Goal: Task Accomplishment & Management: Use online tool/utility

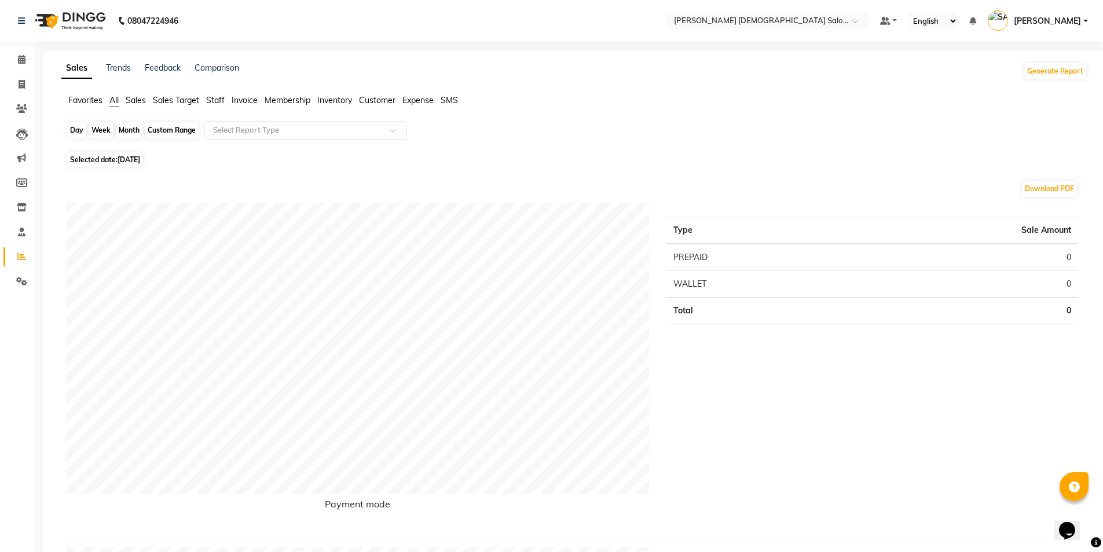
click at [67, 134] on div "Day" at bounding box center [76, 130] width 19 height 16
select select "9"
select select "2025"
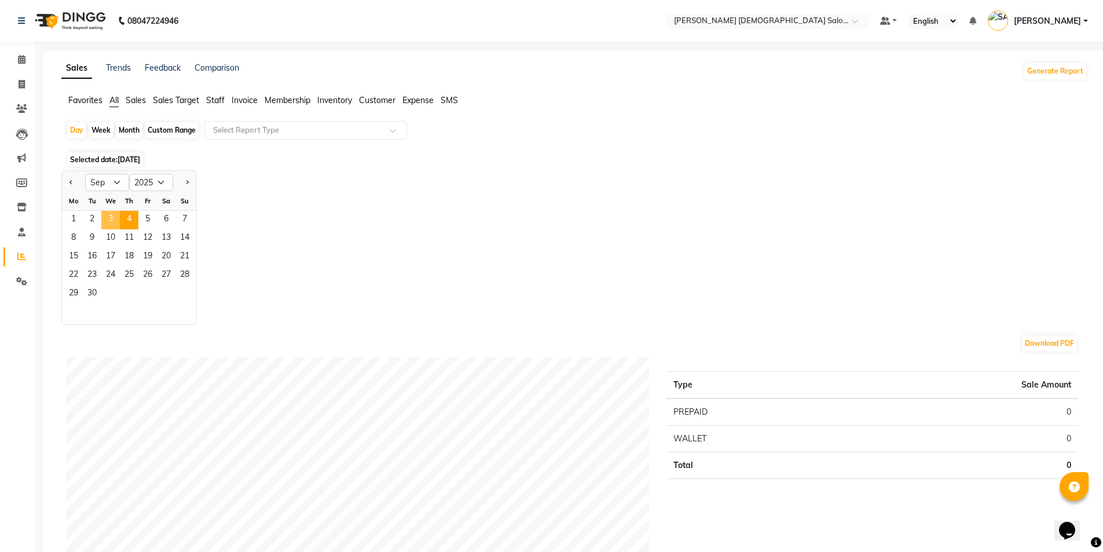
click at [112, 214] on span "3" at bounding box center [110, 220] width 19 height 19
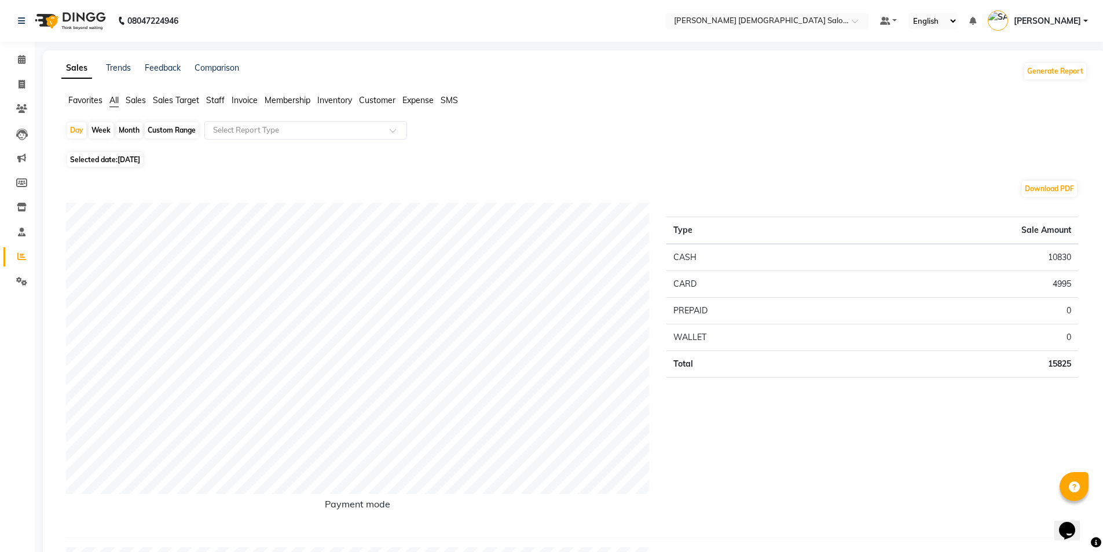
click at [217, 98] on span "Staff" at bounding box center [215, 100] width 19 height 10
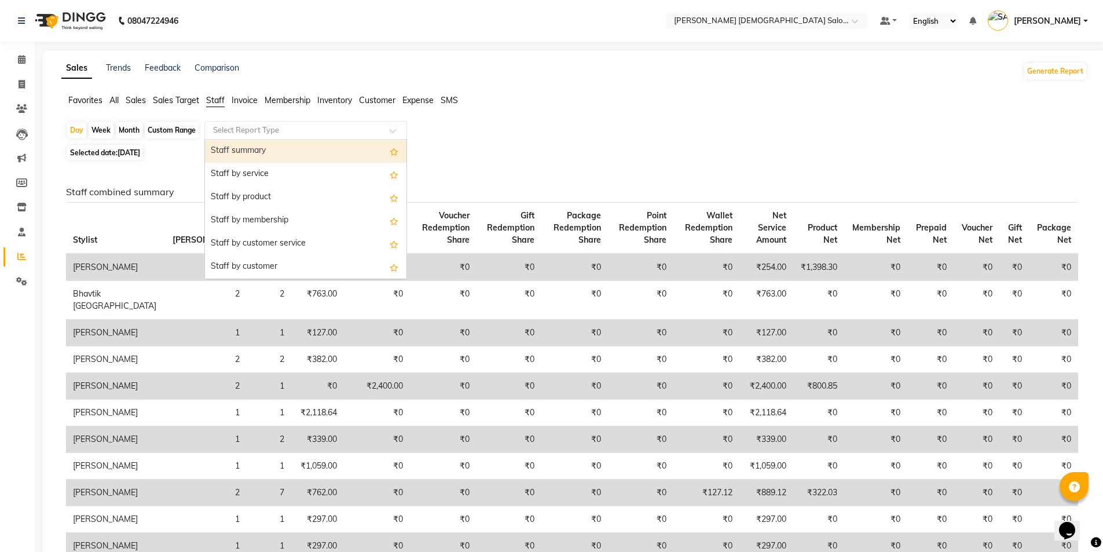
click at [243, 136] on input "text" at bounding box center [294, 131] width 167 height 12
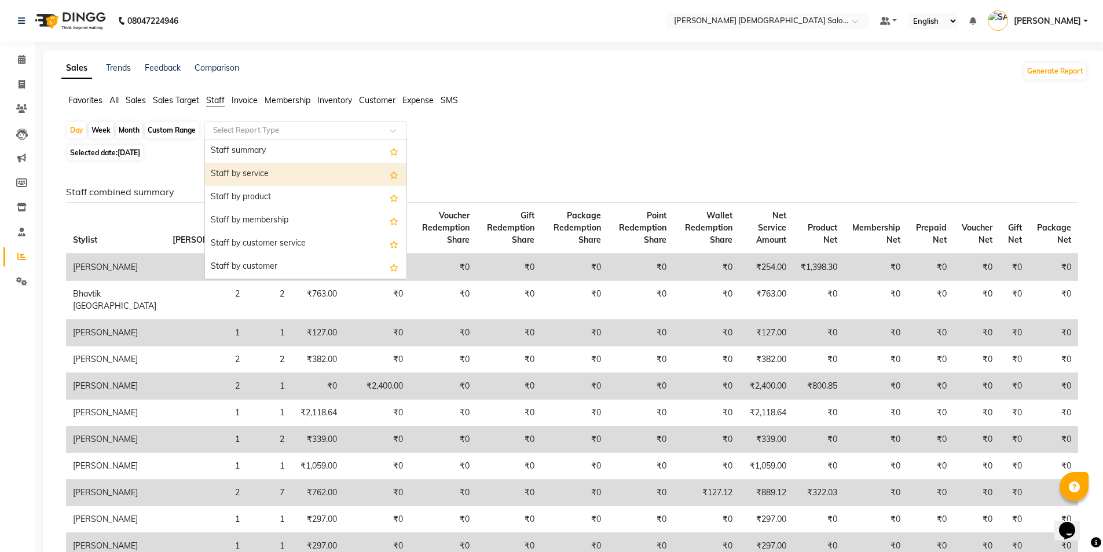
click at [261, 173] on div "Staff by service" at bounding box center [306, 174] width 202 height 23
select select "full_report"
select select "csv"
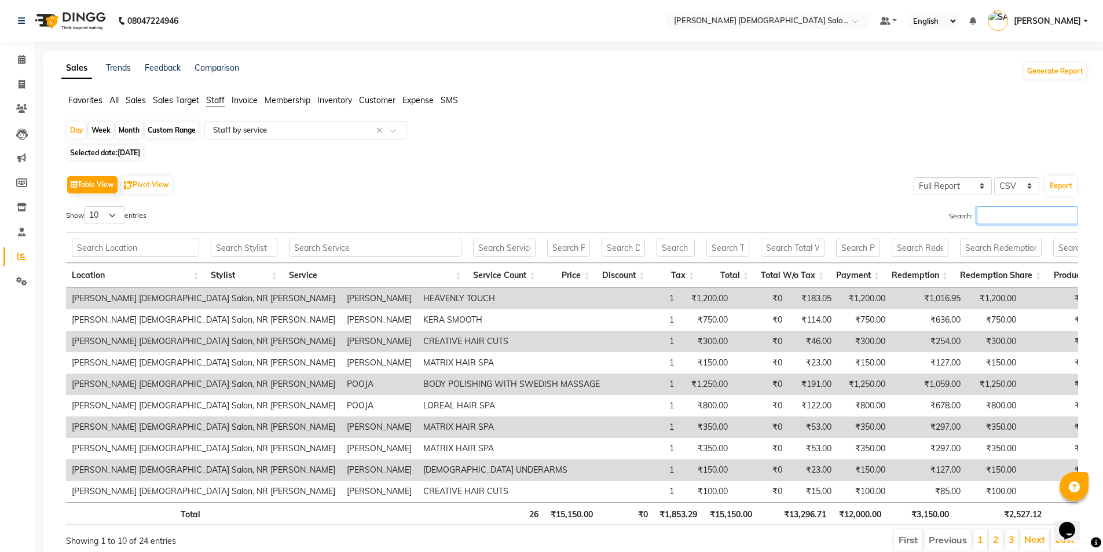
click at [1052, 221] on input "Search:" at bounding box center [1027, 215] width 101 height 18
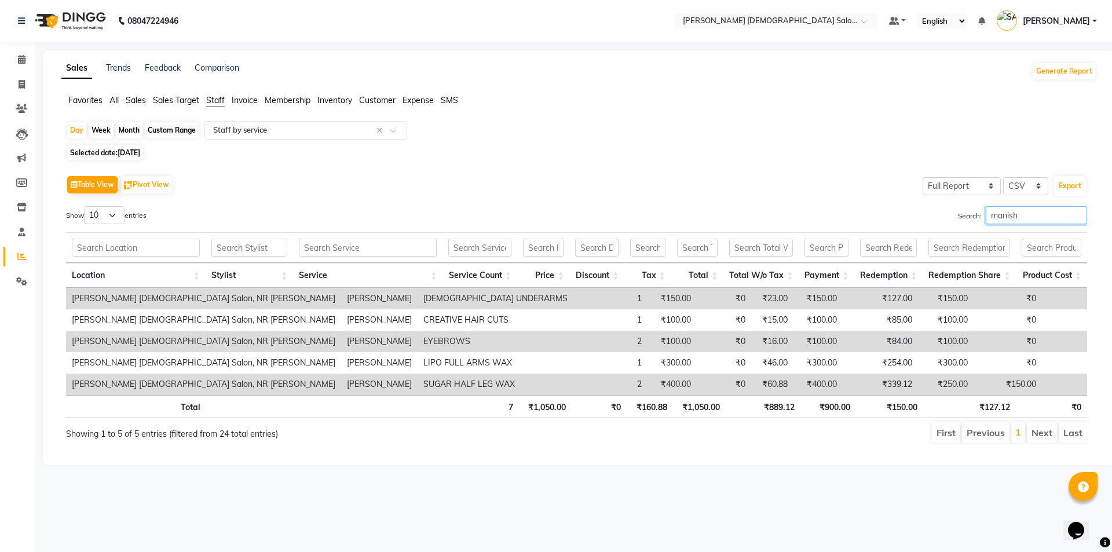
type input "[PERSON_NAME]"
